Goal: Complete application form

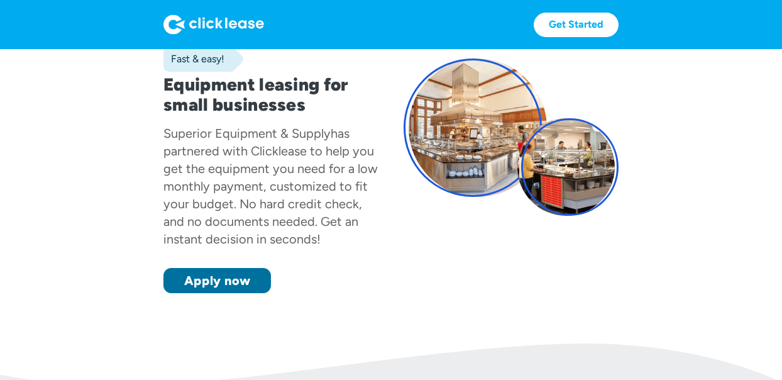
scroll to position [93, 0]
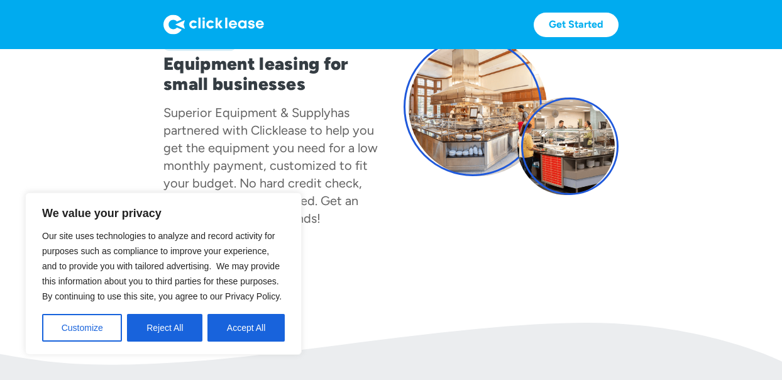
scroll to position [118, 0]
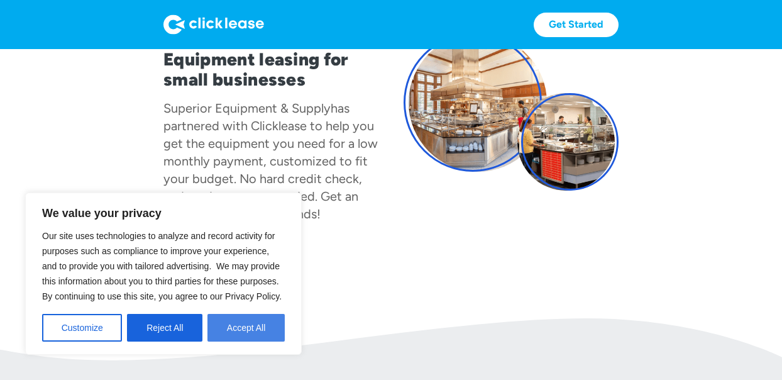
click at [251, 326] on button "Accept All" at bounding box center [245, 328] width 77 height 28
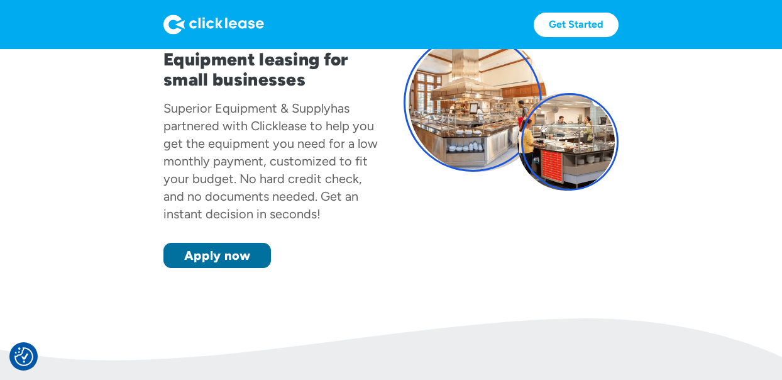
click at [221, 256] on link "Apply now" at bounding box center [216, 255] width 107 height 25
